Goal: Check status: Check status

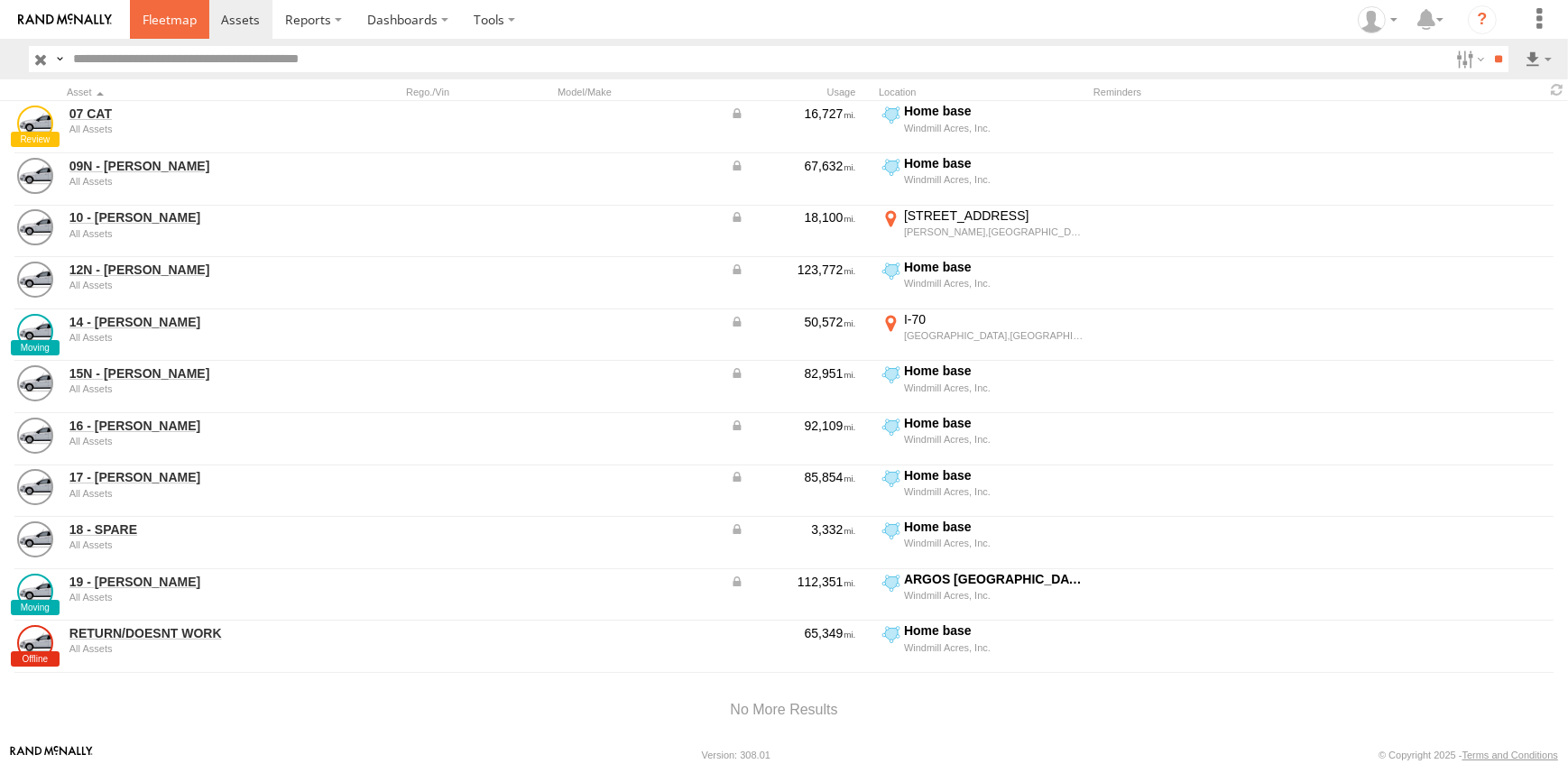
click at [179, 19] on span at bounding box center [169, 19] width 54 height 17
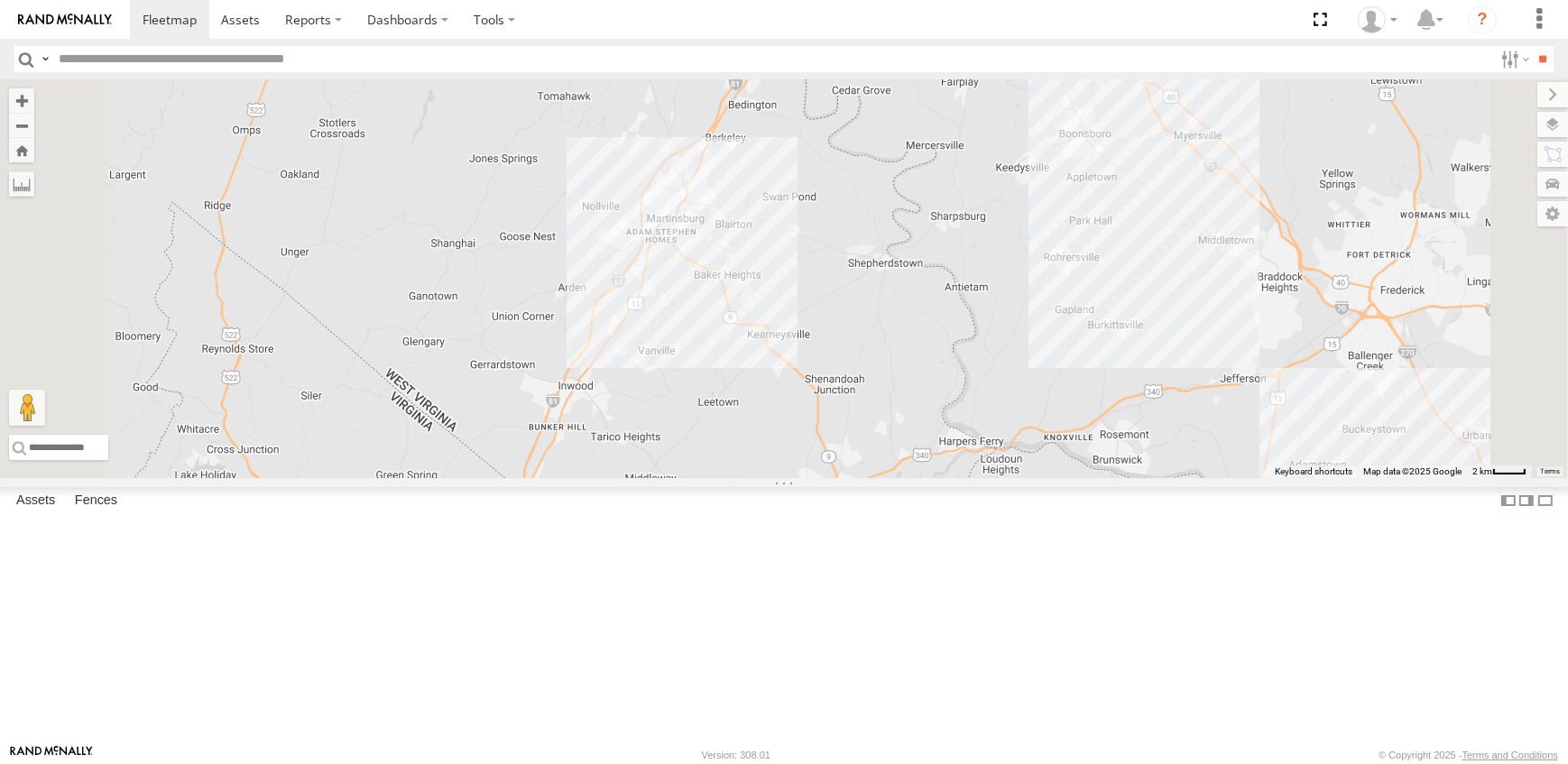
click at [509, 575] on span at bounding box center [488, 551] width 39 height 49
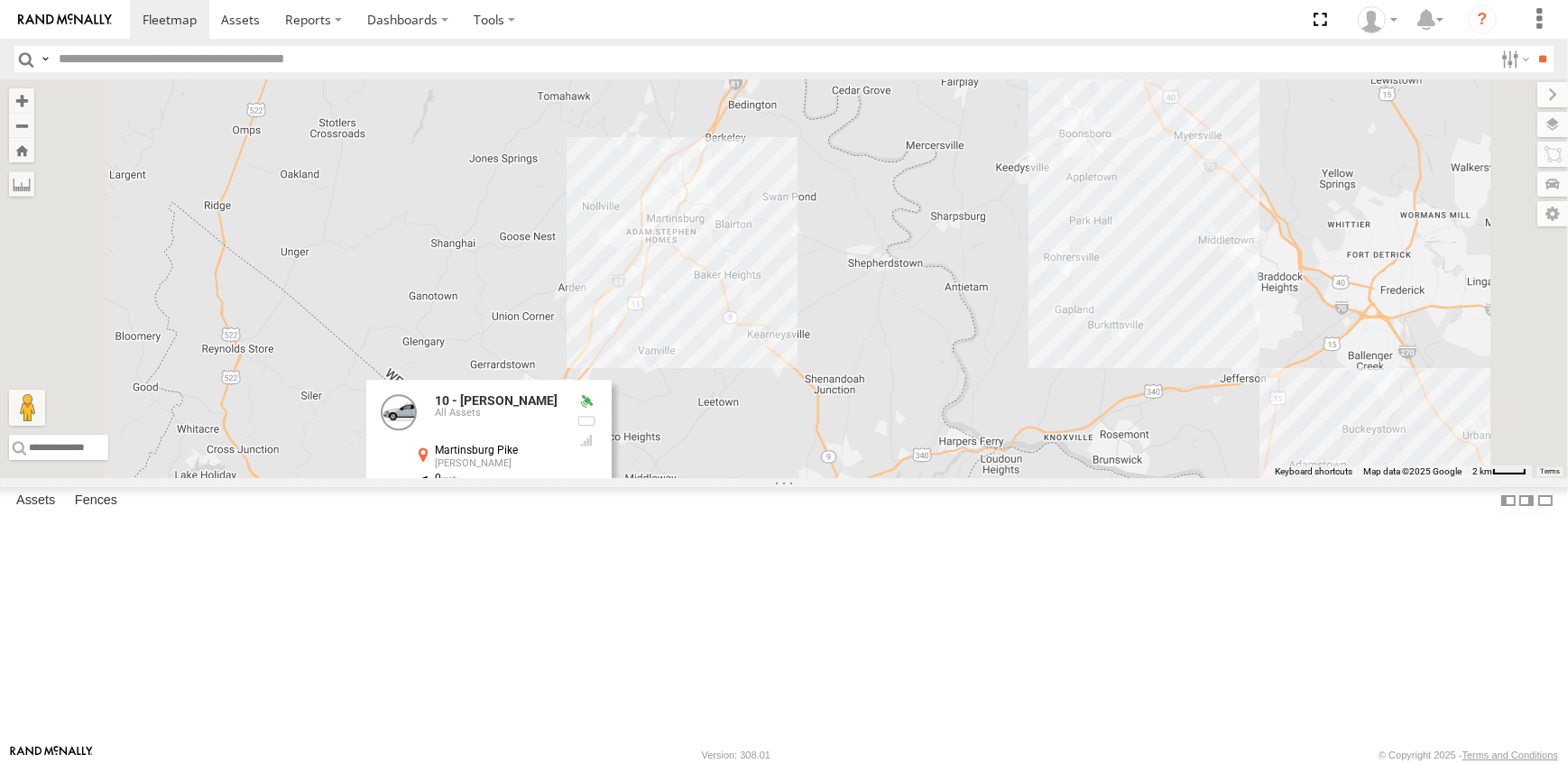
click at [481, 527] on link at bounding box center [458, 518] width 46 height 17
click at [901, 479] on div "19 - MORGAN 9 10 - JERRY 10 - JERRY All Assets Martinsburg Pike Stephenson 39.2…" at bounding box center [784, 279] width 1568 height 399
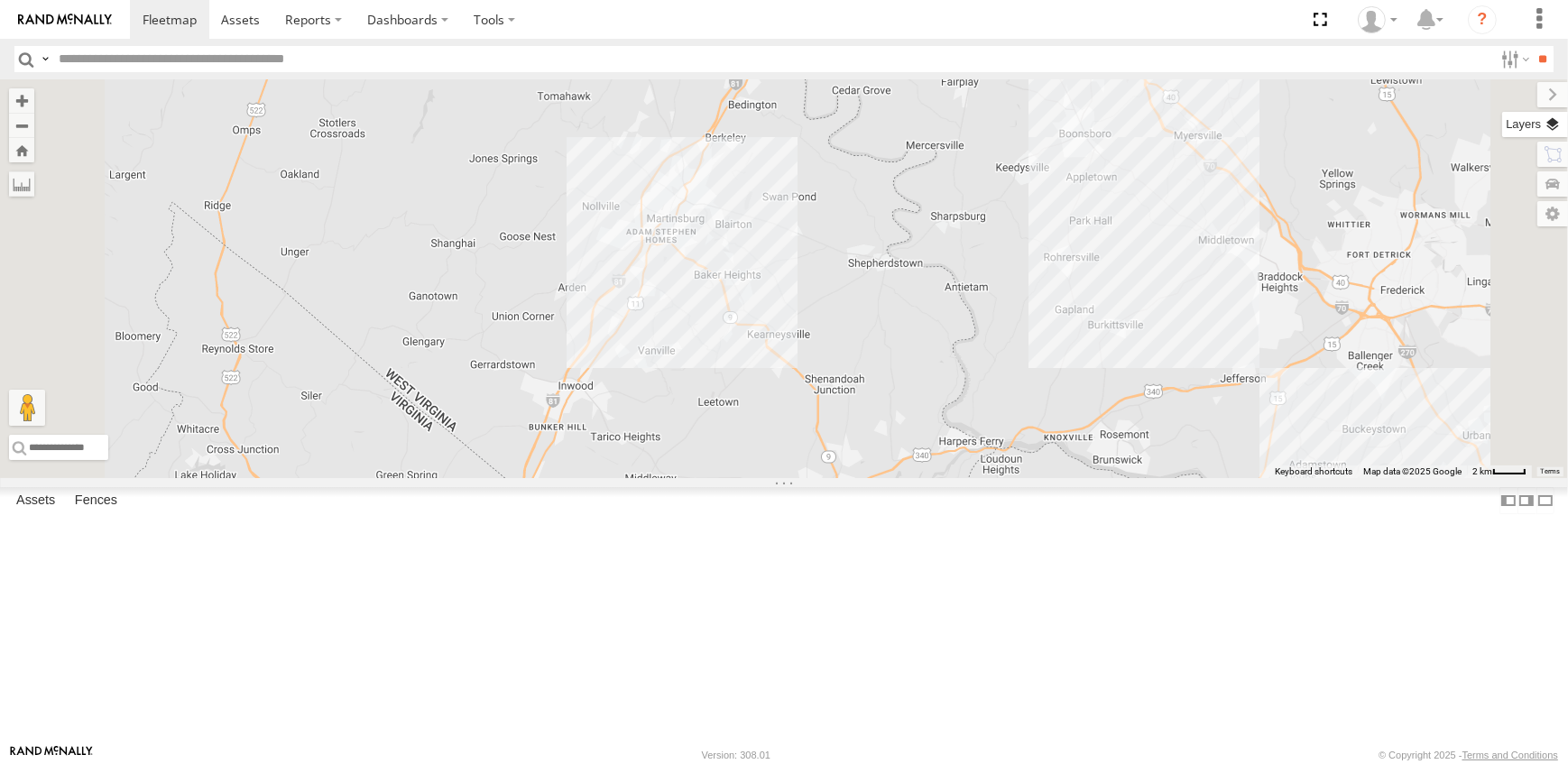
click at [1545, 124] on label at bounding box center [1535, 124] width 66 height 25
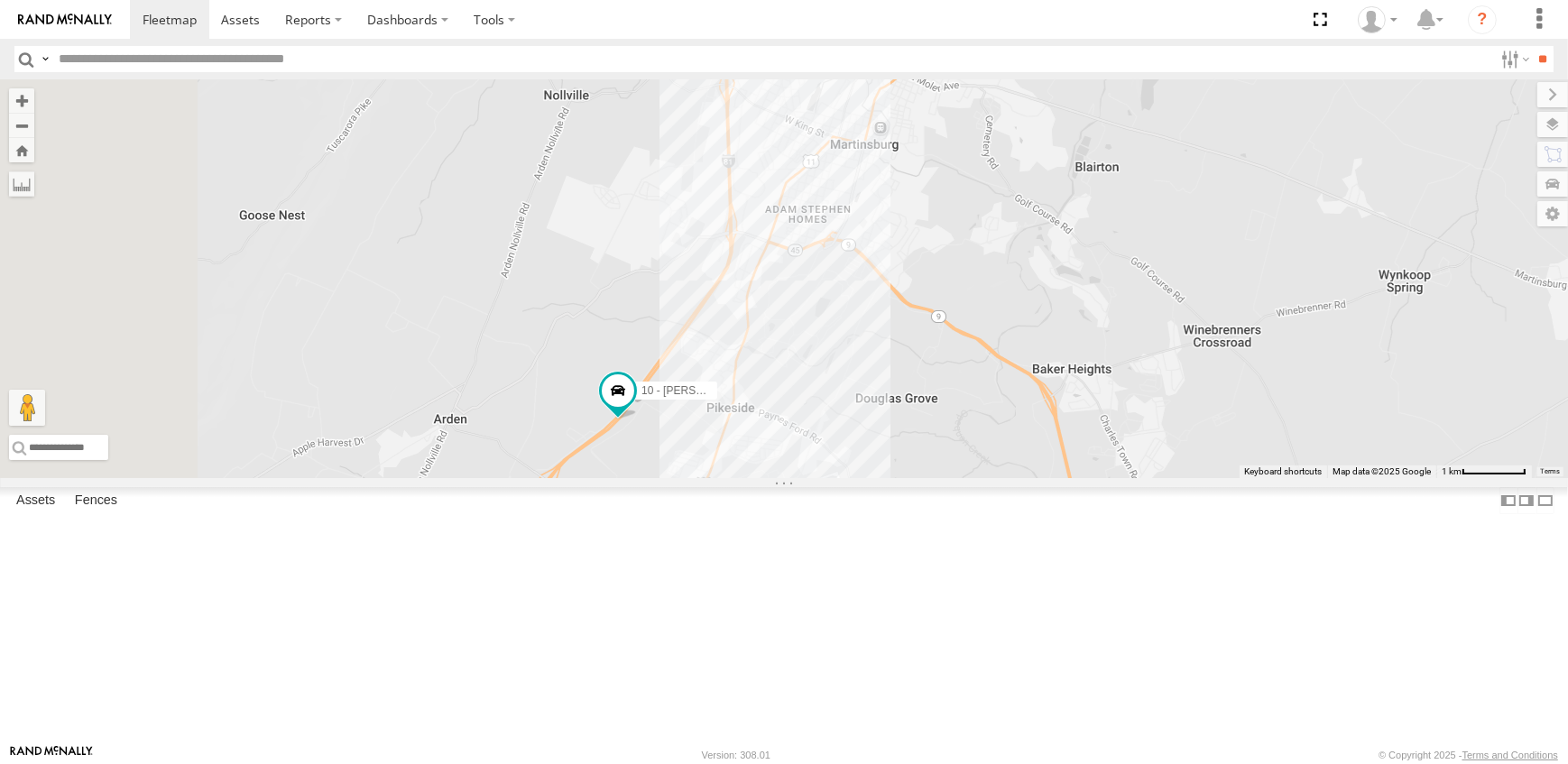
drag, startPoint x: 875, startPoint y: 651, endPoint x: 899, endPoint y: 426, distance: 226.3
click at [901, 444] on div "10 - JERRY" at bounding box center [784, 279] width 1568 height 399
